Goal: Task Accomplishment & Management: Use online tool/utility

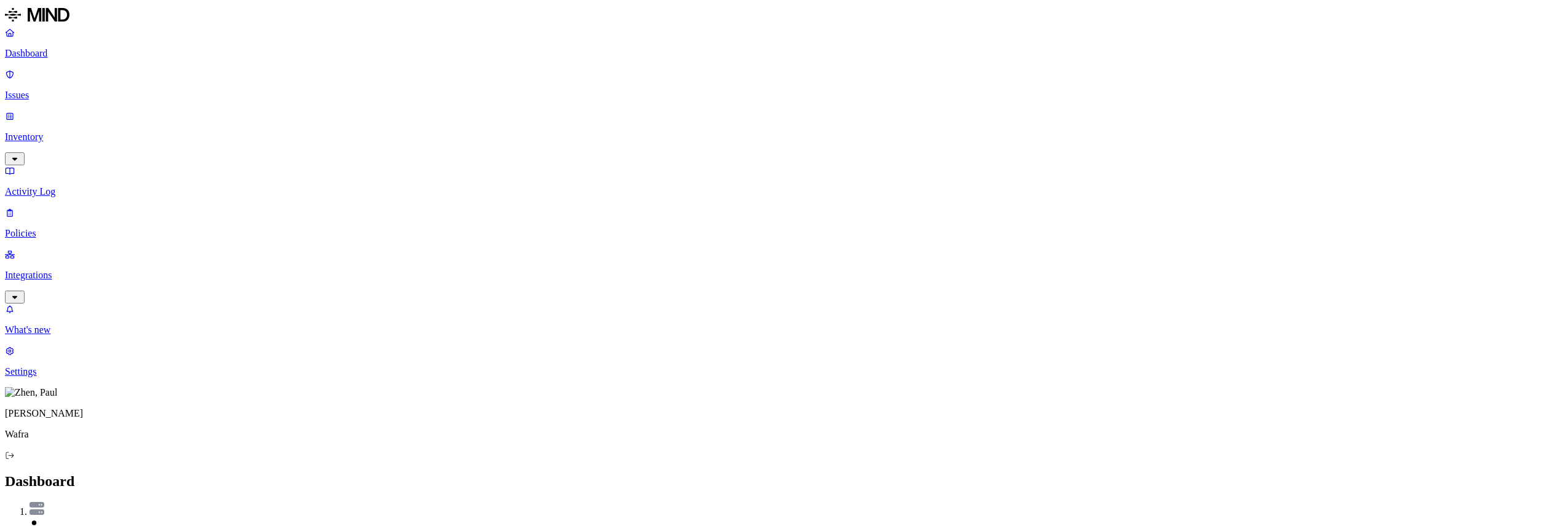
click at [62, 270] on p "Integrations" at bounding box center [784, 275] width 1559 height 11
click at [58, 408] on p "Endpoints" at bounding box center [784, 414] width 1559 height 11
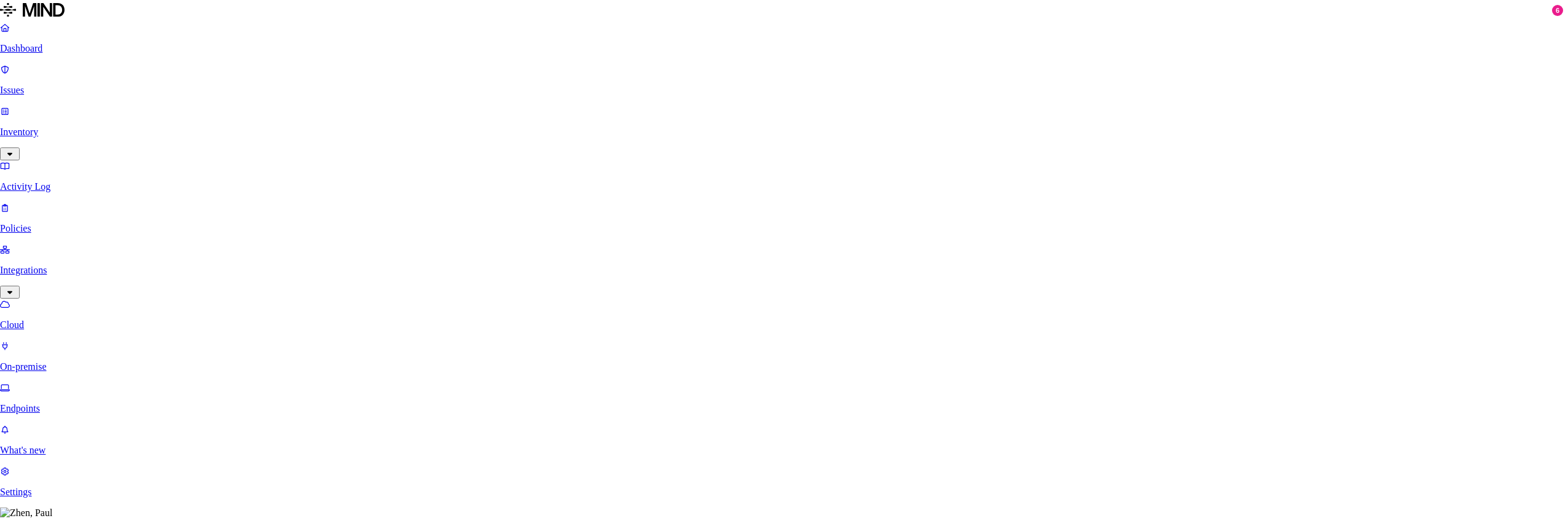
click at [56, 90] on p "Issues" at bounding box center [784, 95] width 1559 height 11
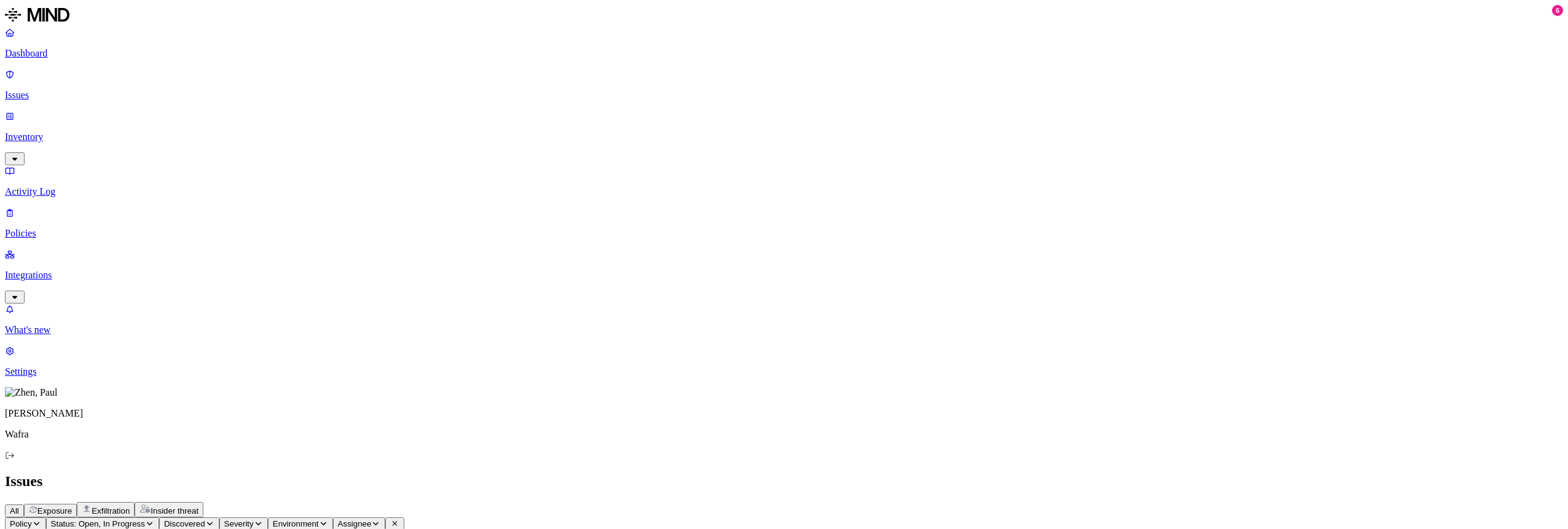
click at [60, 228] on p "Policies" at bounding box center [784, 233] width 1559 height 11
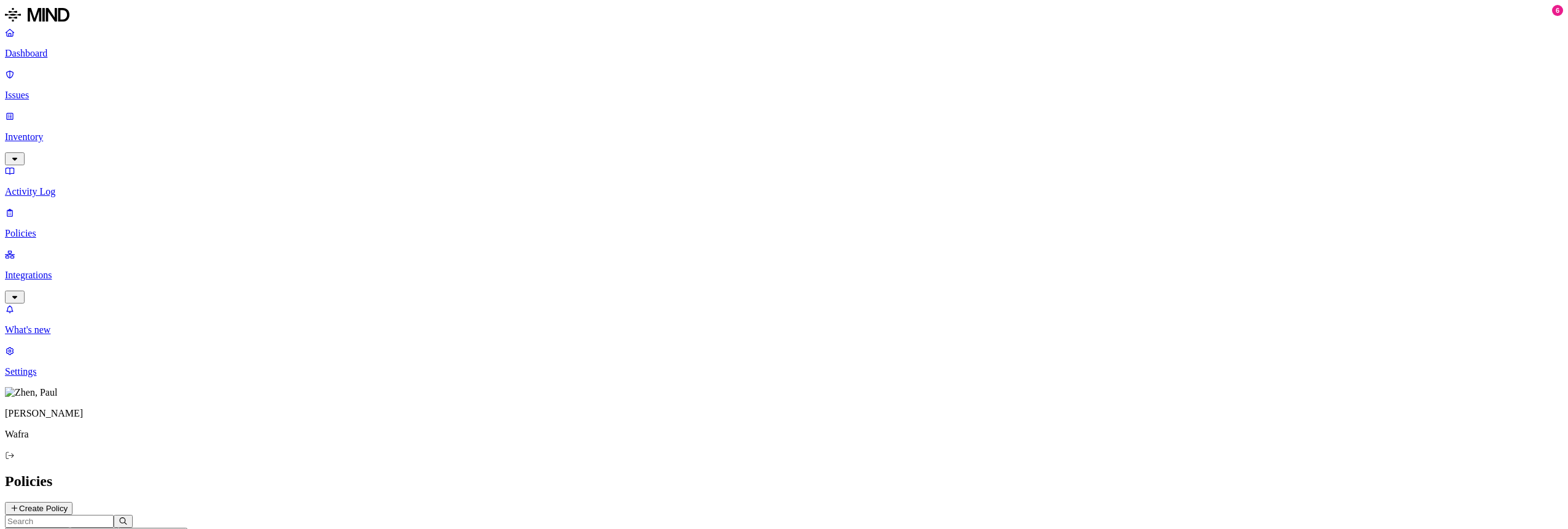
scroll to position [123, 0]
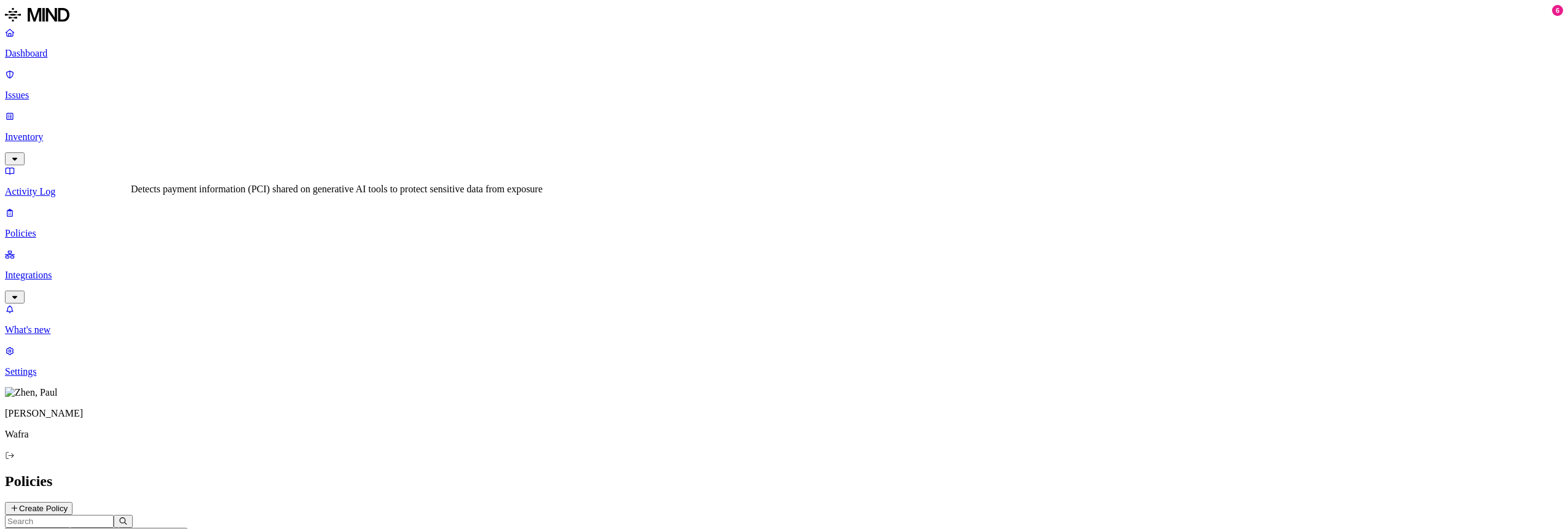
click at [63, 336] on p "What's new" at bounding box center [784, 330] width 1559 height 11
click at [52, 270] on p "Integrations" at bounding box center [784, 275] width 1559 height 11
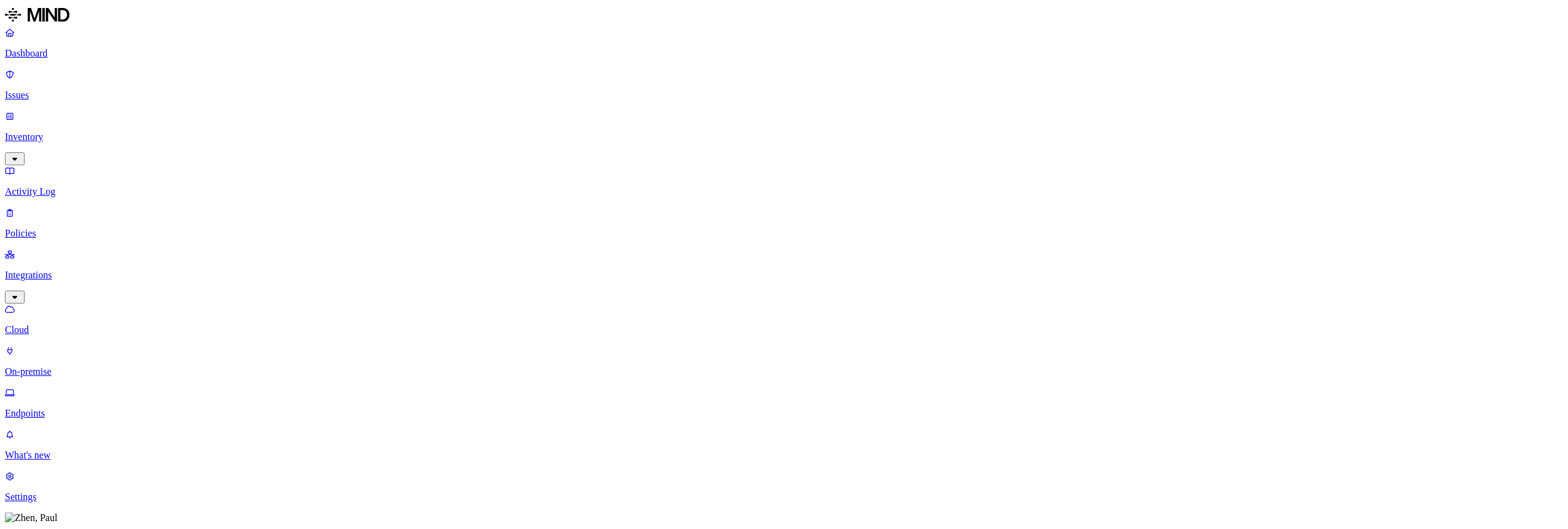
click at [52, 408] on p "Endpoints" at bounding box center [784, 414] width 1559 height 11
